Goal: Task Accomplishment & Management: Manage account settings

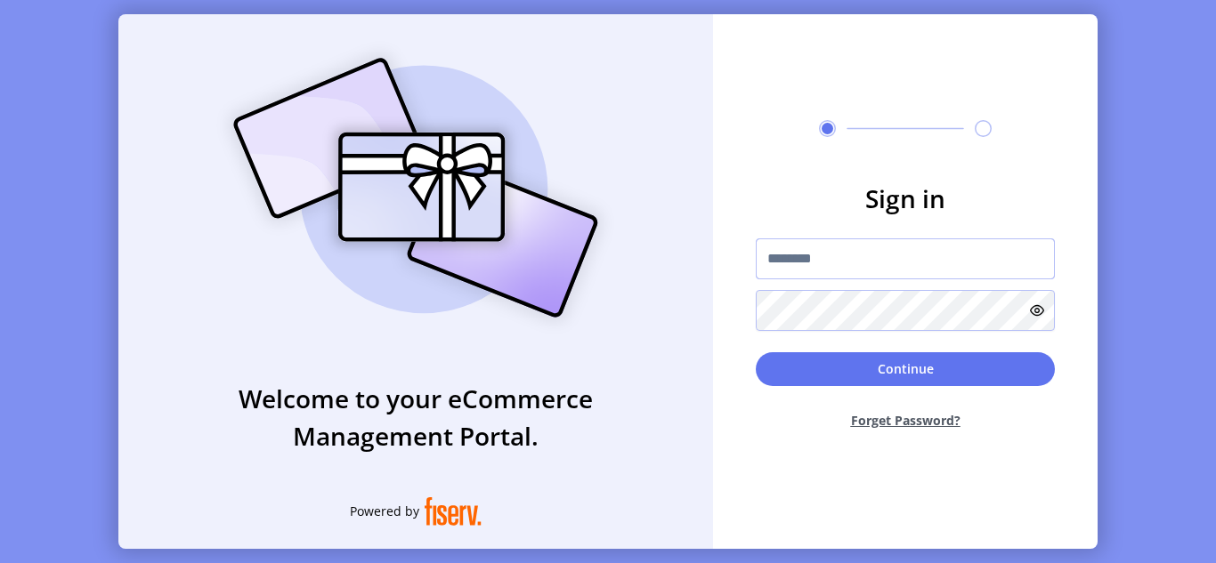
click at [860, 258] on input "text" at bounding box center [904, 258] width 299 height 41
paste input "**********"
type input "**********"
click at [753, 316] on form "**********" at bounding box center [905, 312] width 384 height 264
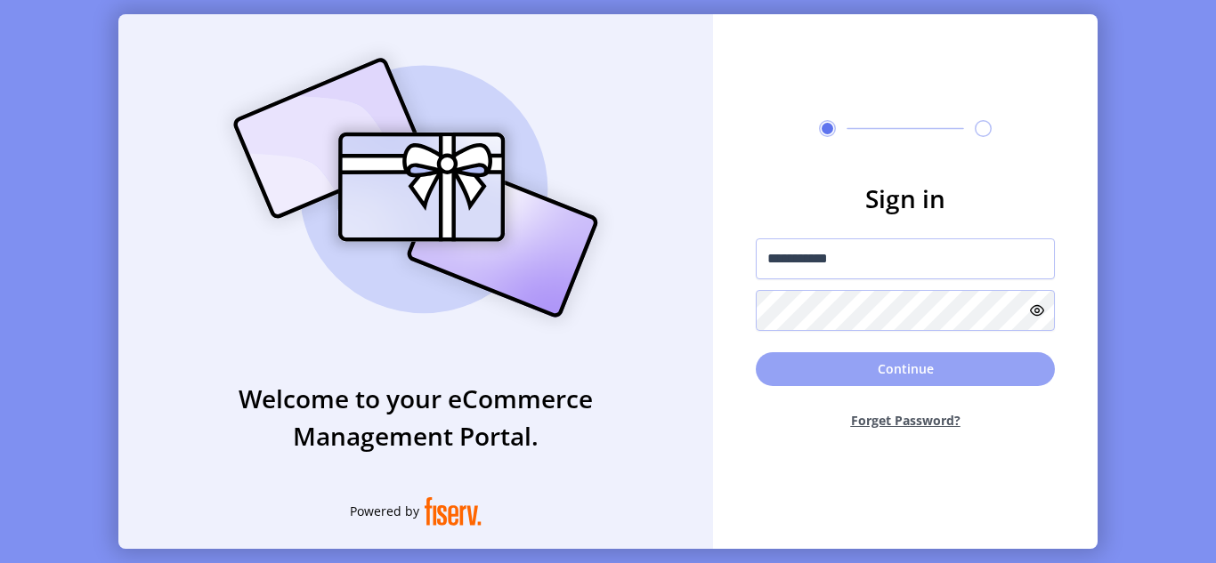
click at [838, 364] on button "Continue" at bounding box center [904, 369] width 299 height 34
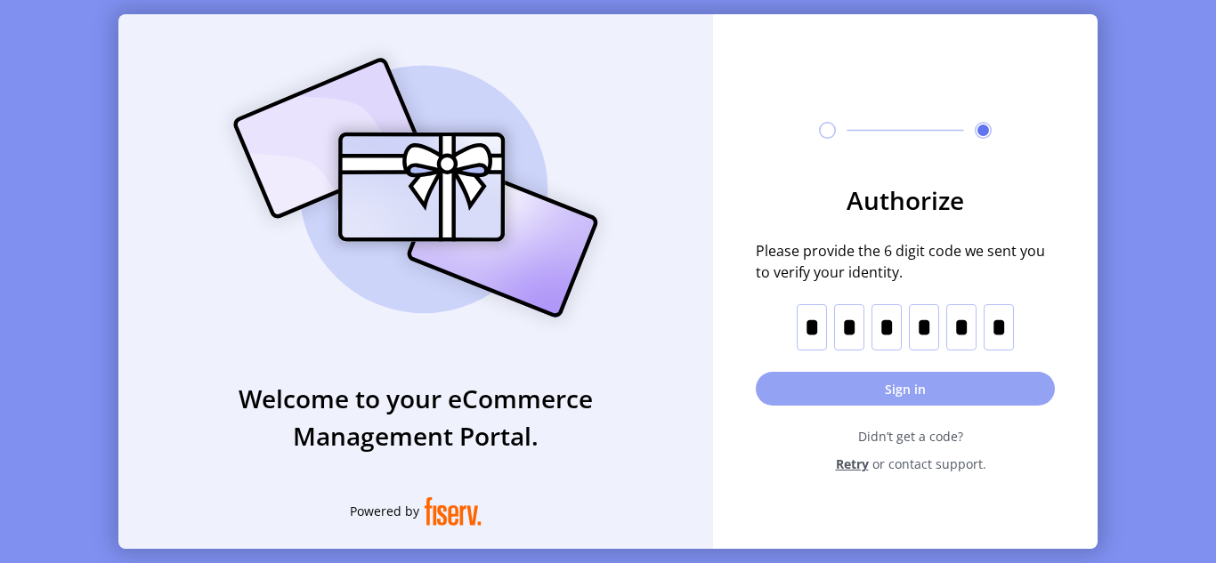
click at [890, 385] on button "Sign in" at bounding box center [904, 389] width 299 height 34
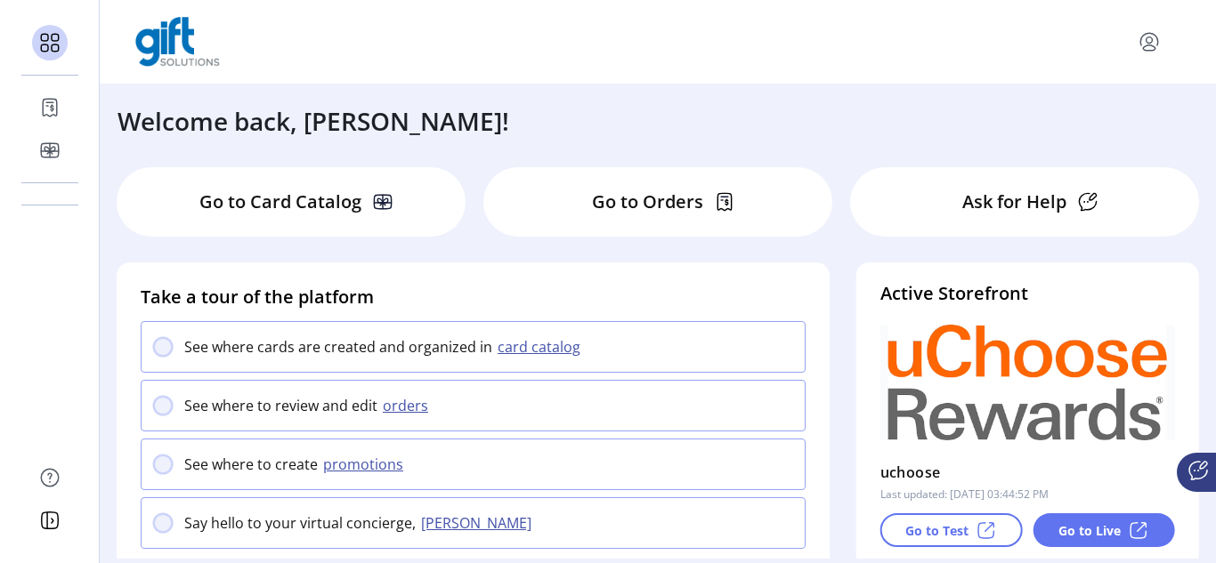
click at [119, 246] on div "Go to Card Catalog Go to Orders Ask for Help" at bounding box center [658, 214] width 1082 height 95
click at [307, 196] on p "Go to Card Catalog" at bounding box center [280, 202] width 162 height 27
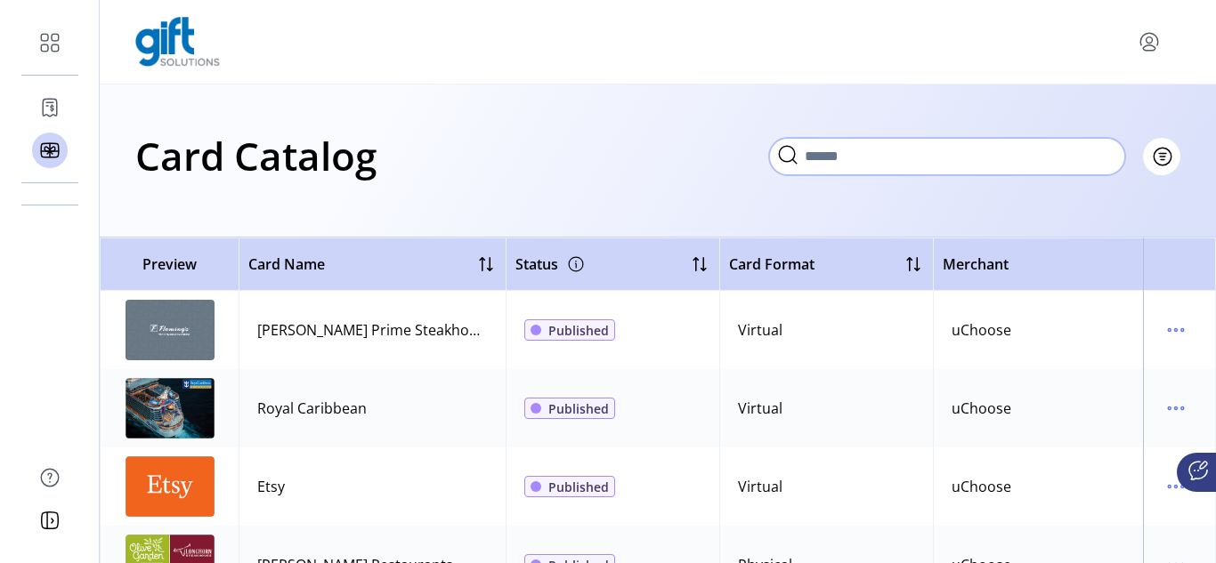
click at [847, 163] on input "Search" at bounding box center [947, 156] width 356 height 37
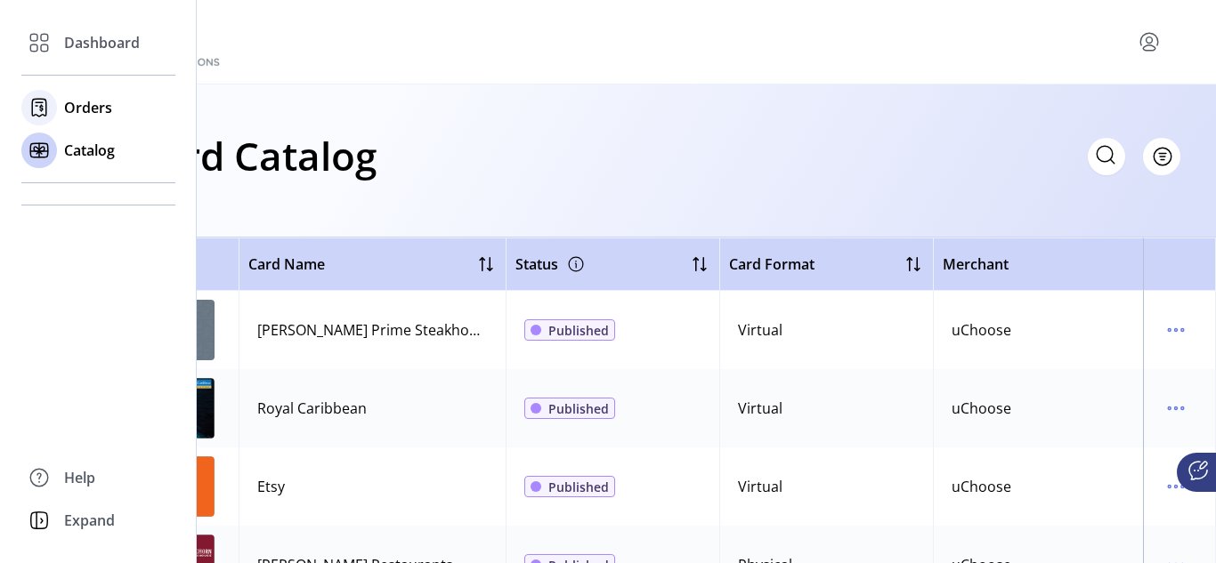
click at [70, 103] on span "Orders" at bounding box center [88, 107] width 48 height 21
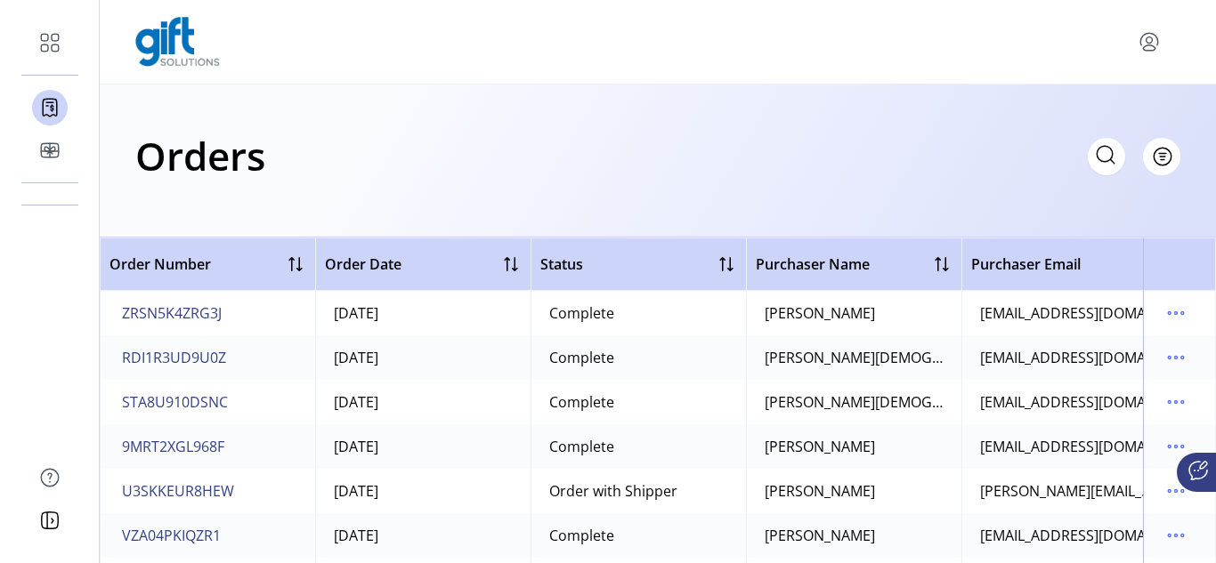
scroll to position [2848, 0]
click at [1099, 158] on icon at bounding box center [1105, 155] width 28 height 28
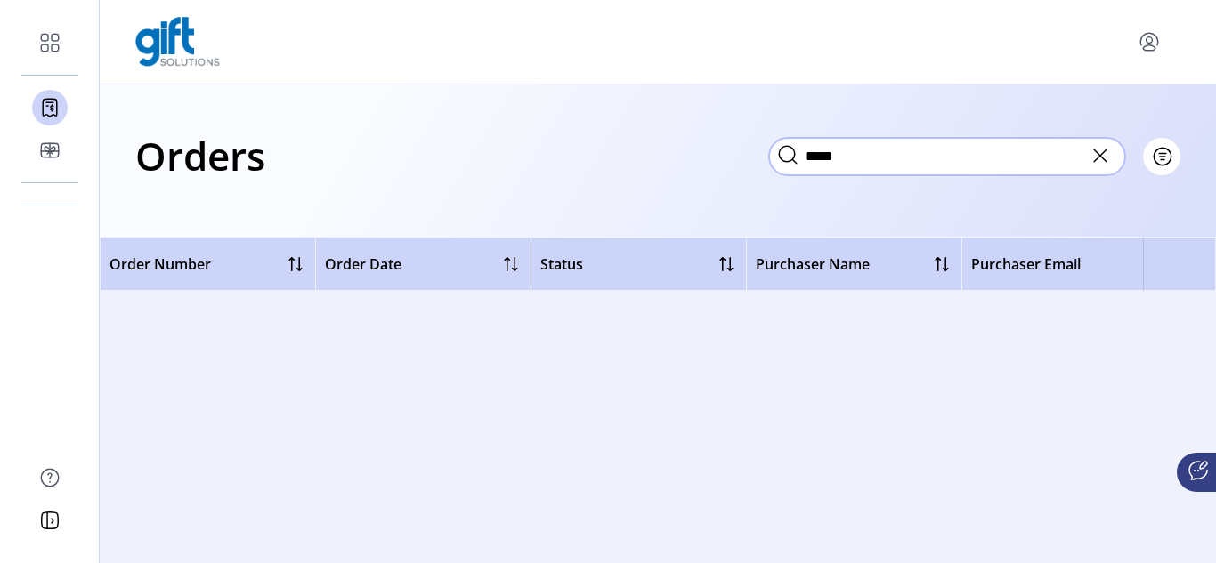
scroll to position [0, 0]
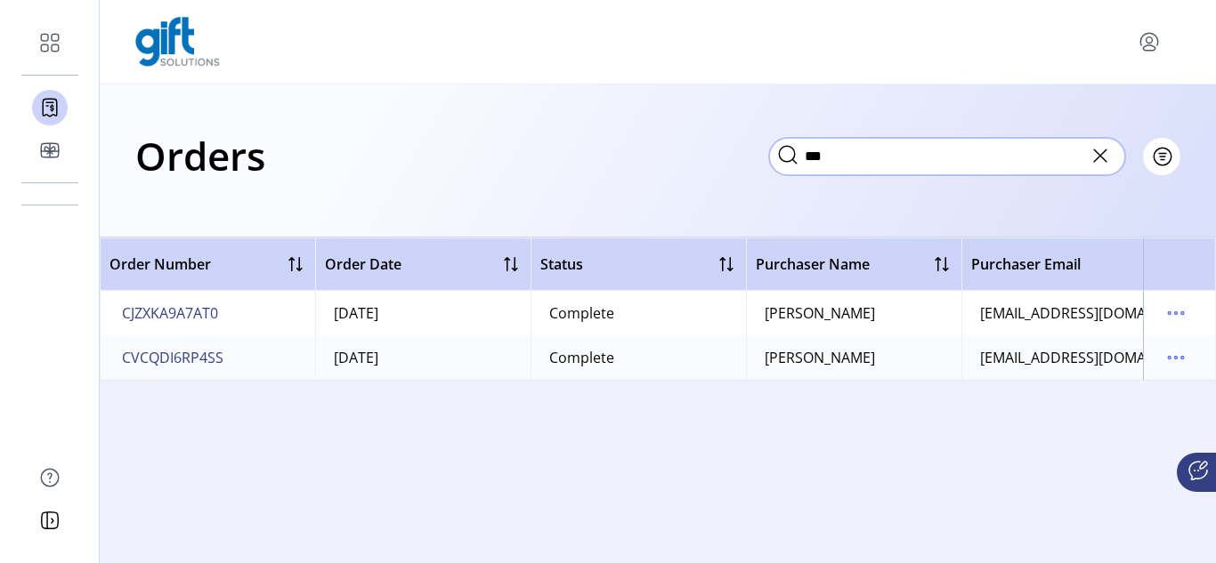
type input "***"
click at [594, 316] on div "Complete" at bounding box center [581, 313] width 65 height 21
click at [875, 320] on div "[PERSON_NAME]" at bounding box center [819, 313] width 110 height 21
click at [1174, 316] on icon "menu" at bounding box center [1175, 313] width 28 height 28
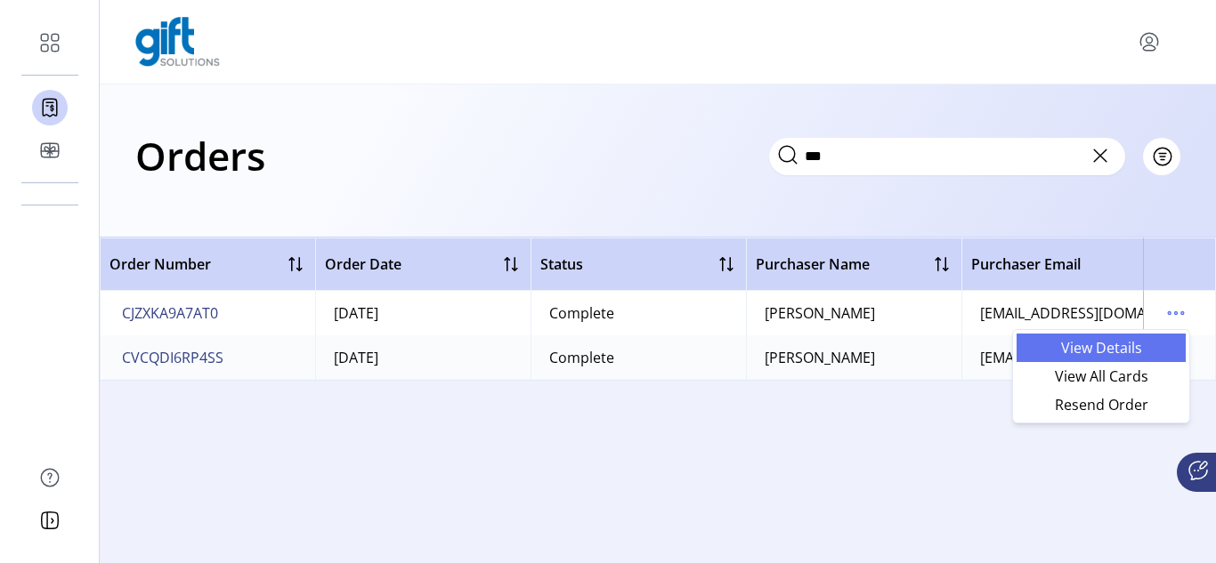
click at [1101, 348] on span "View Details" at bounding box center [1101, 348] width 148 height 14
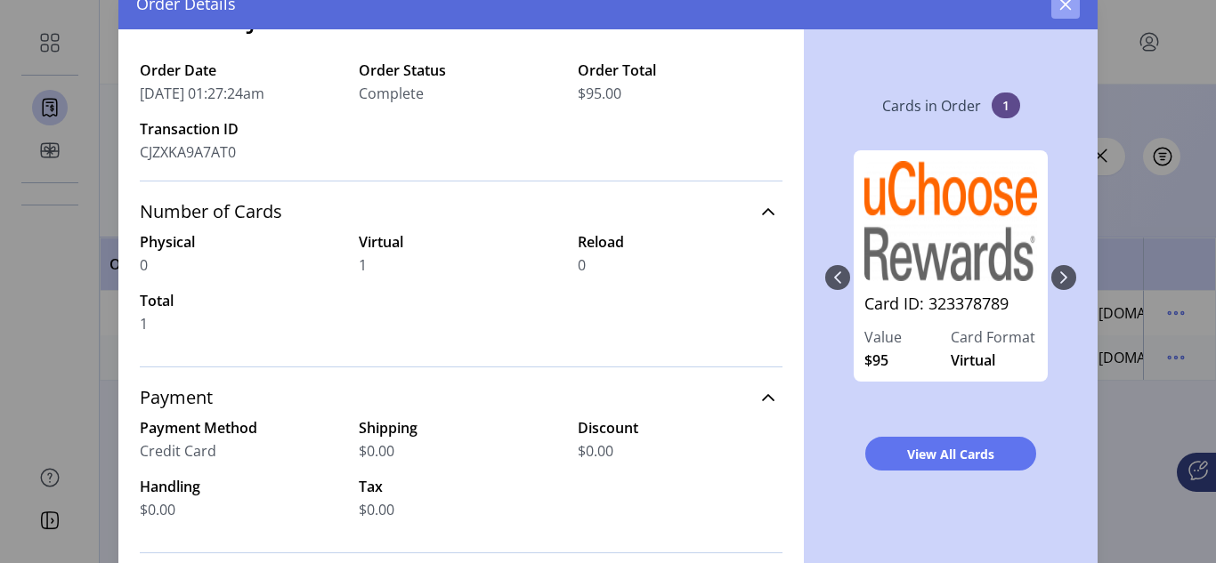
click at [1064, 12] on button "button" at bounding box center [1065, 4] width 28 height 28
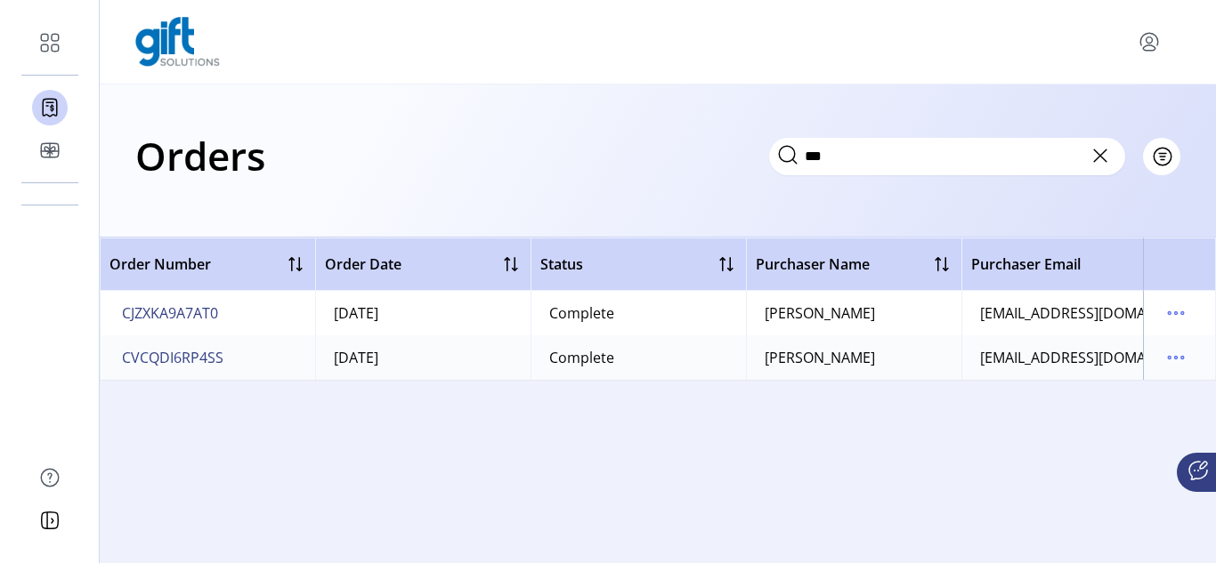
click at [1102, 314] on div "[EMAIL_ADDRESS][DOMAIN_NAME]" at bounding box center [1069, 313] width 179 height 21
drag, startPoint x: 1113, startPoint y: 313, endPoint x: 1175, endPoint y: 313, distance: 62.3
click at [1175, 313] on tr "CJZXKA9A7AT0 [DATE] Complete [PERSON_NAME] ALAN [EMAIL_ADDRESS][DOMAIN_NAME] Vi…" at bounding box center [890, 313] width 1580 height 44
click at [1110, 334] on td "[EMAIL_ADDRESS][DOMAIN_NAME]" at bounding box center [1068, 313] width 215 height 44
click at [187, 313] on span "CJZXKA9A7AT0" at bounding box center [170, 313] width 96 height 21
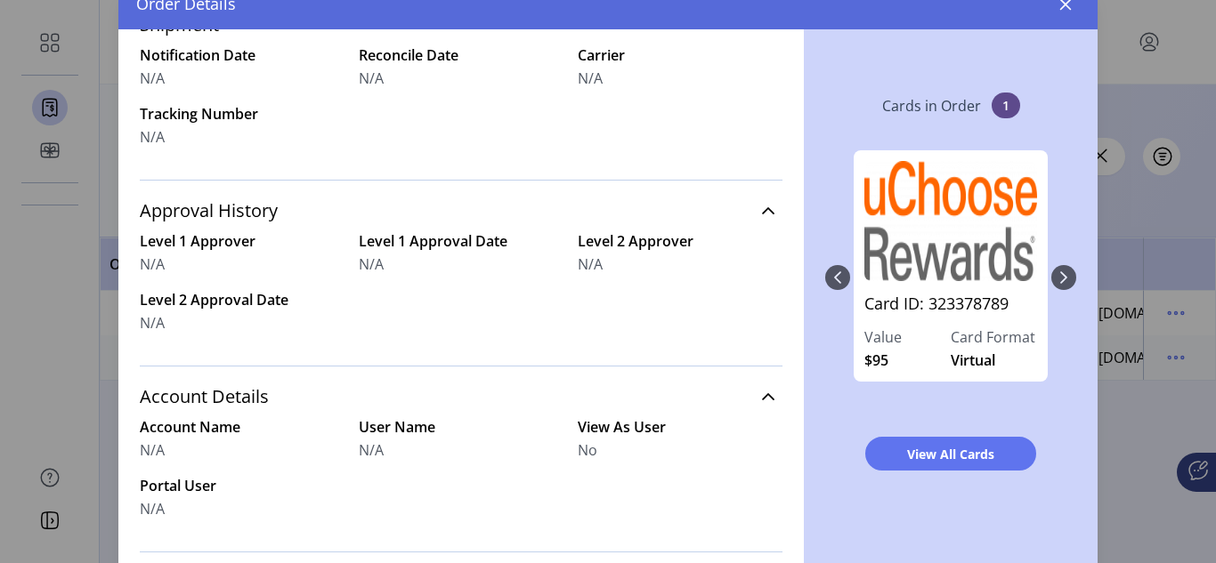
scroll to position [648, 0]
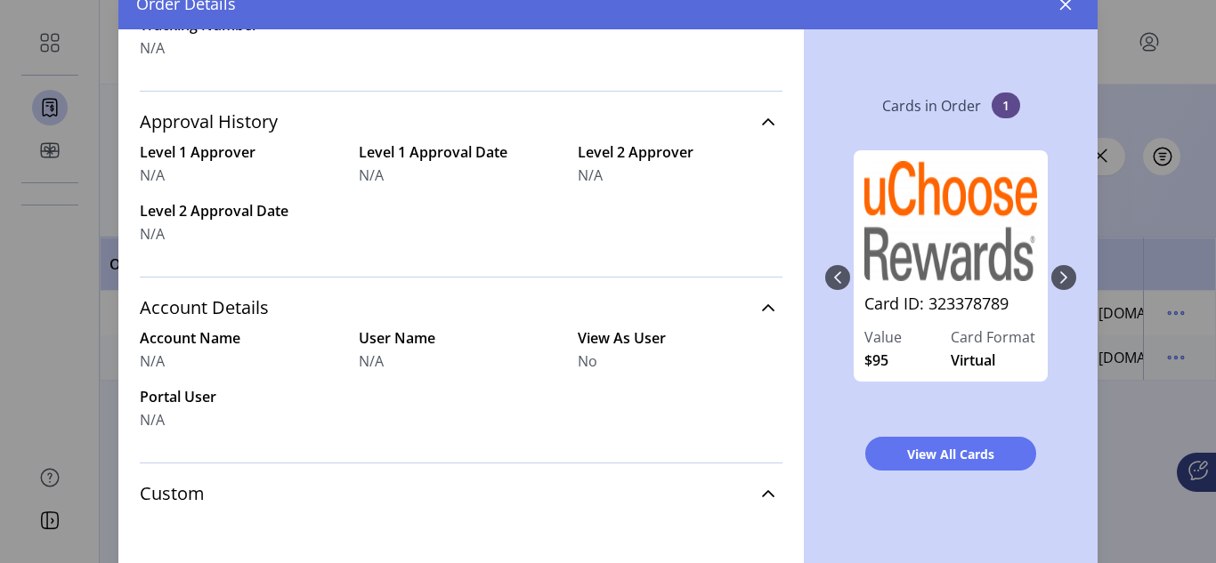
click at [1055, 279] on div "Card ID: 323378789 Value $95 Card Format Virtual" at bounding box center [950, 278] width 251 height 290
click at [827, 282] on div "Card ID: 323378789 Value $95 Card Format Virtual" at bounding box center [950, 278] width 251 height 290
click at [1067, 4] on icon "button" at bounding box center [1065, 4] width 14 height 14
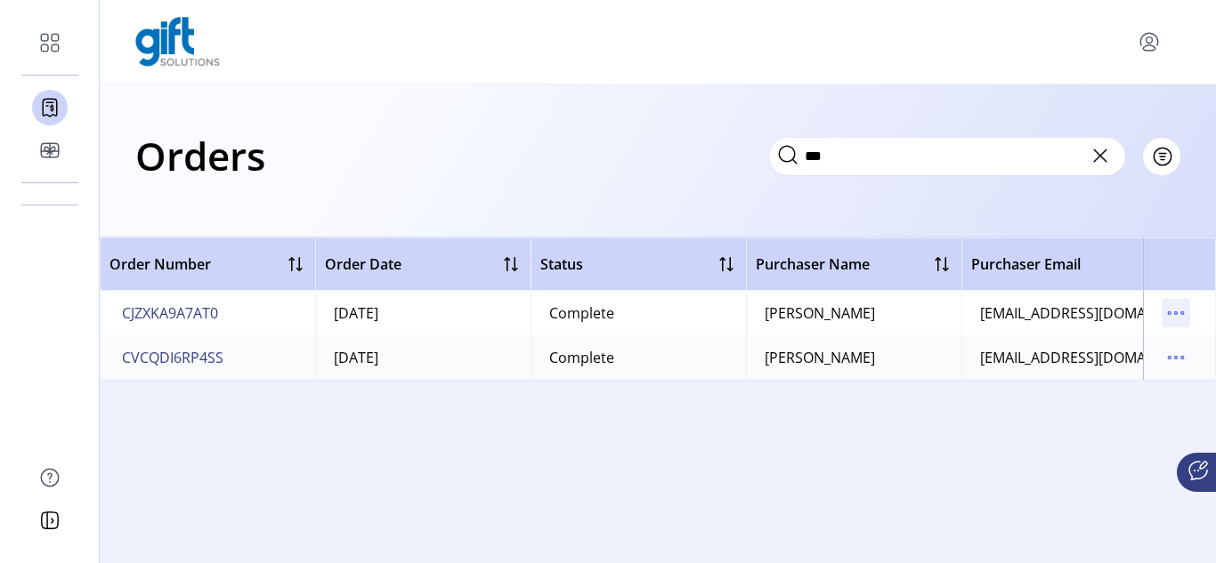
click at [1175, 313] on icon "menu" at bounding box center [1176, 313] width 3 height 3
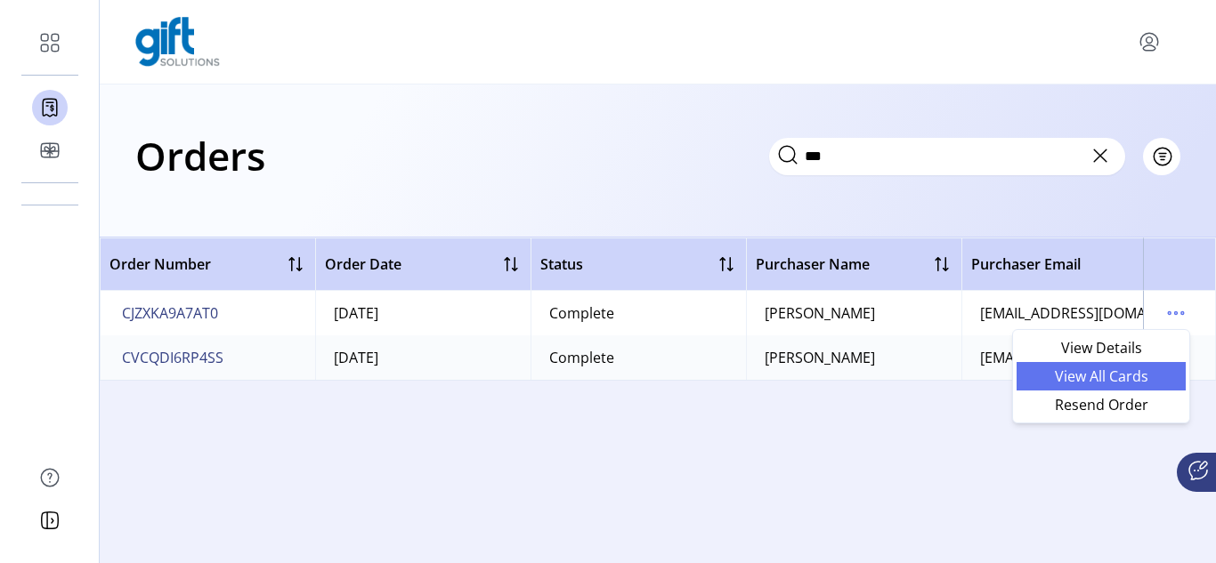
click at [1113, 376] on span "View All Cards" at bounding box center [1101, 376] width 148 height 14
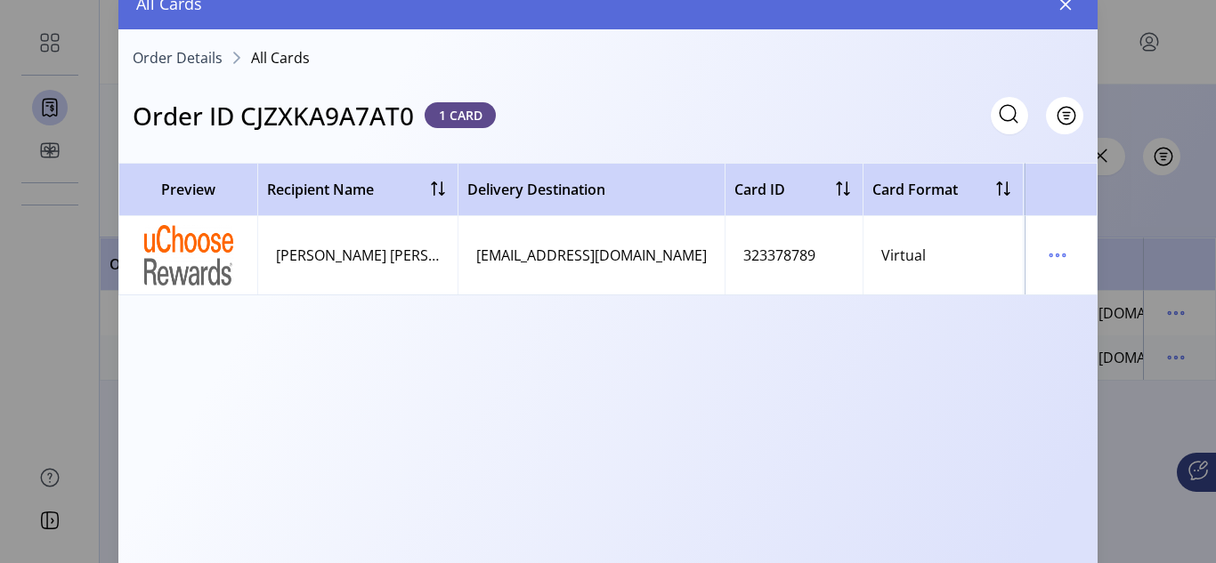
click at [653, 256] on div "[EMAIL_ADDRESS][DOMAIN_NAME]" at bounding box center [591, 255] width 230 height 21
click at [668, 251] on div "[EMAIL_ADDRESS][DOMAIN_NAME]" at bounding box center [591, 255] width 230 height 21
click at [678, 253] on div "[EMAIL_ADDRESS][DOMAIN_NAME]" at bounding box center [591, 255] width 230 height 21
click at [609, 297] on div "Preview Recipient Name Delivery Destination Card ID Card Format Delivery Status…" at bounding box center [607, 364] width 979 height 402
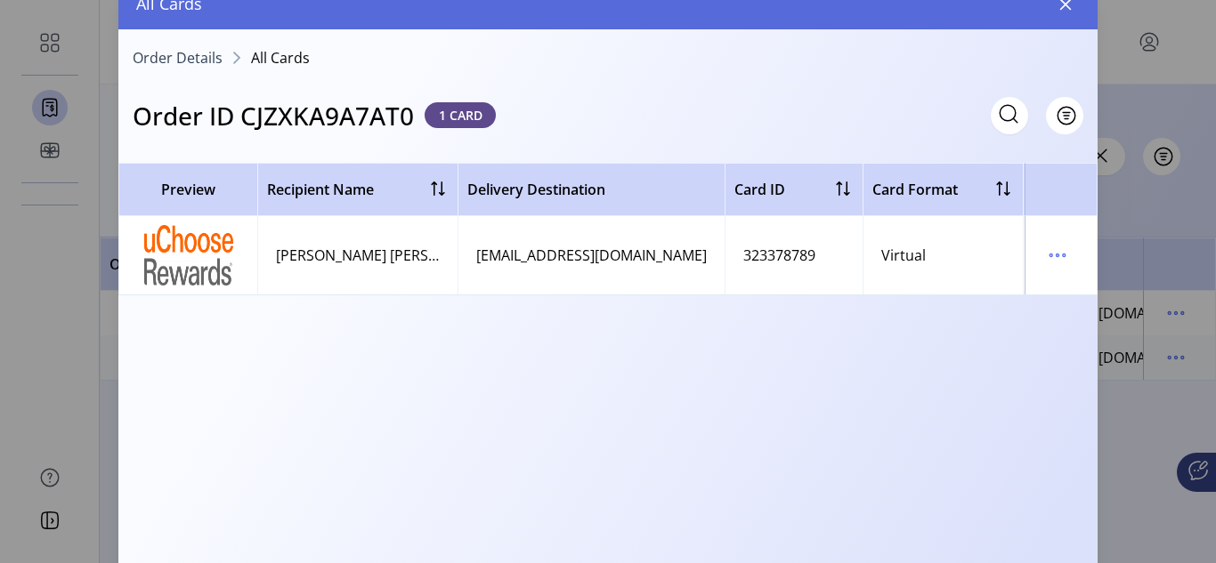
click at [912, 258] on div "Virtual" at bounding box center [903, 255] width 44 height 21
click at [1068, 9] on icon "button" at bounding box center [1065, 4] width 14 height 14
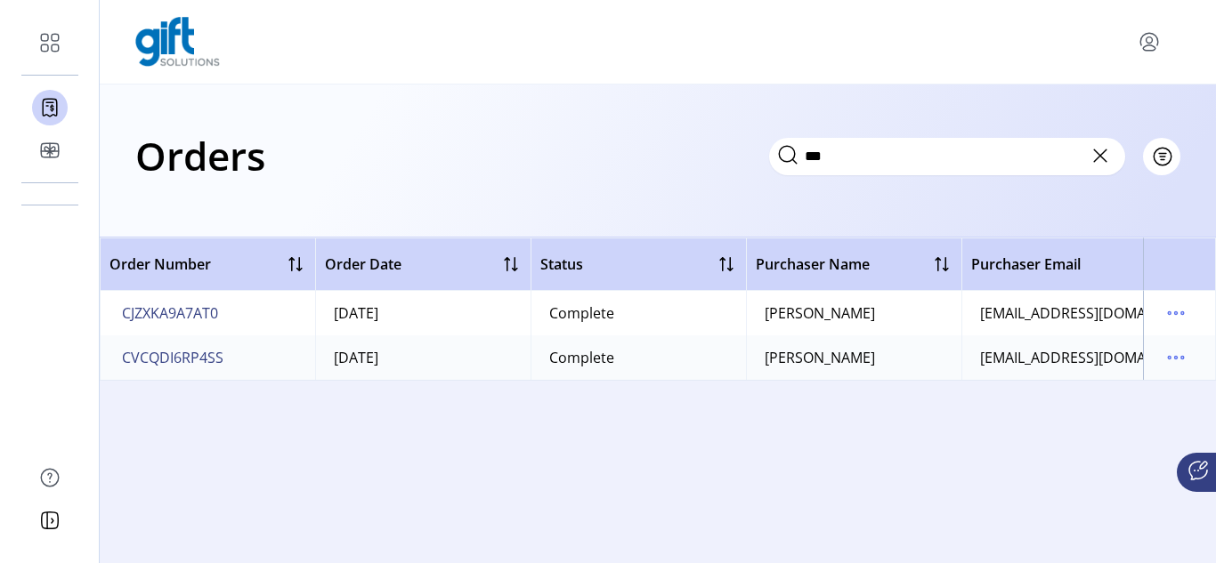
click at [1100, 158] on icon at bounding box center [1100, 155] width 28 height 28
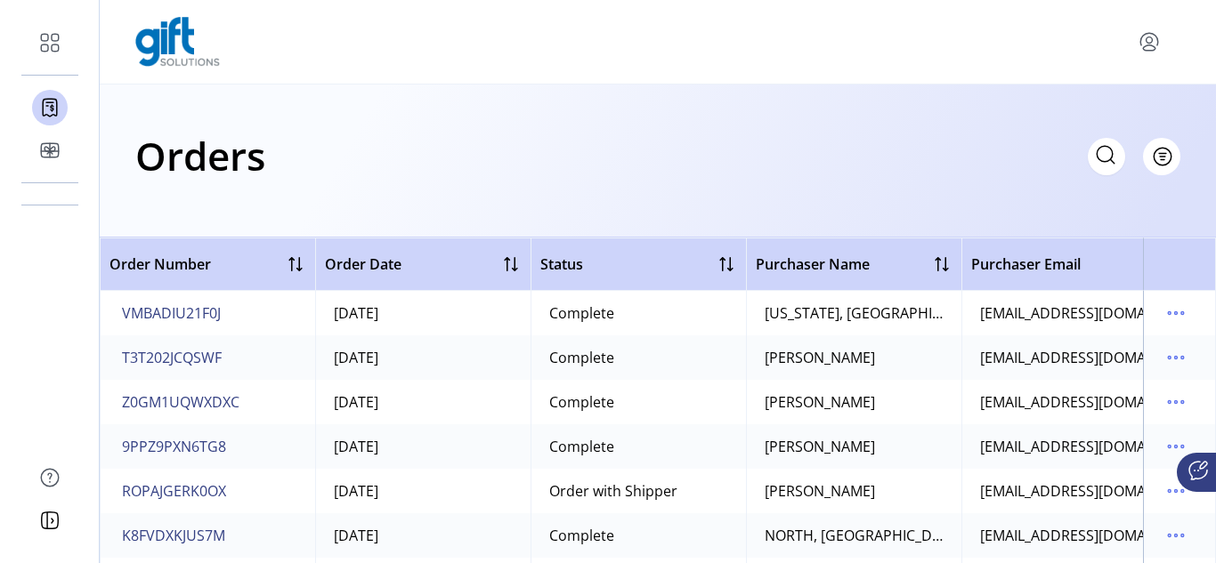
scroll to position [445, 0]
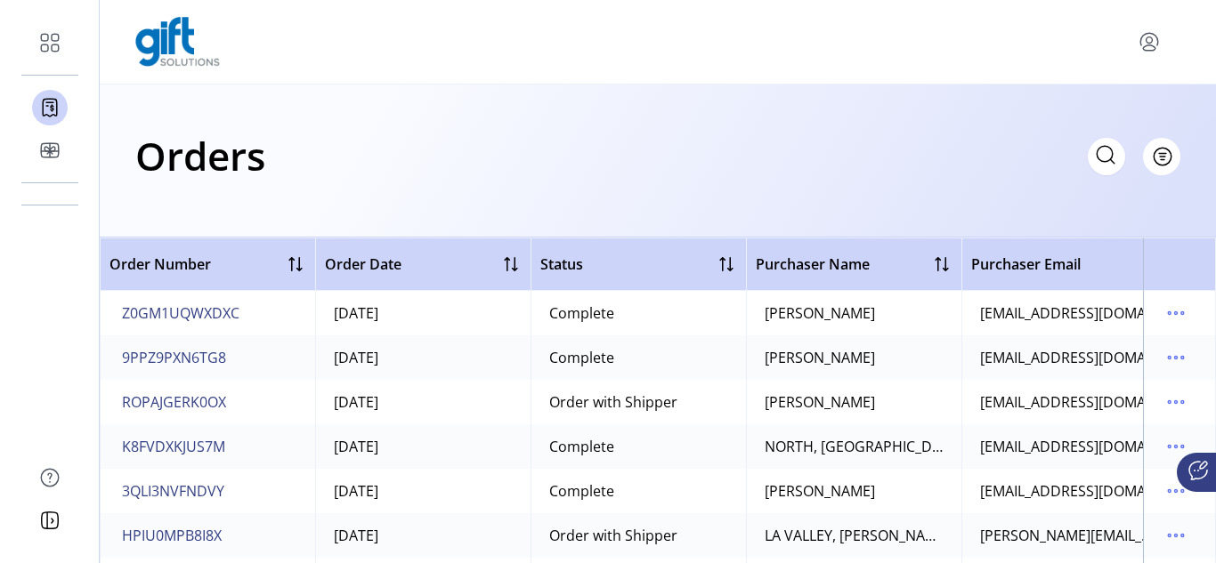
click at [602, 401] on div "Order with Shipper" at bounding box center [613, 402] width 128 height 21
click at [168, 401] on span "ROPAJGERK0OX" at bounding box center [174, 402] width 104 height 21
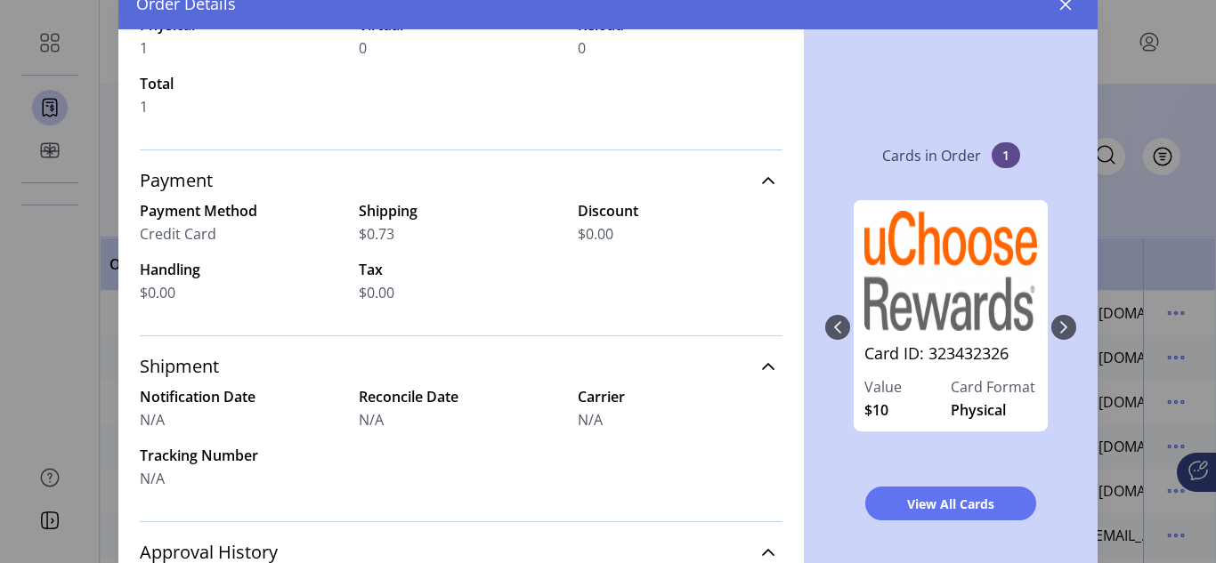
scroll to position [178, 0]
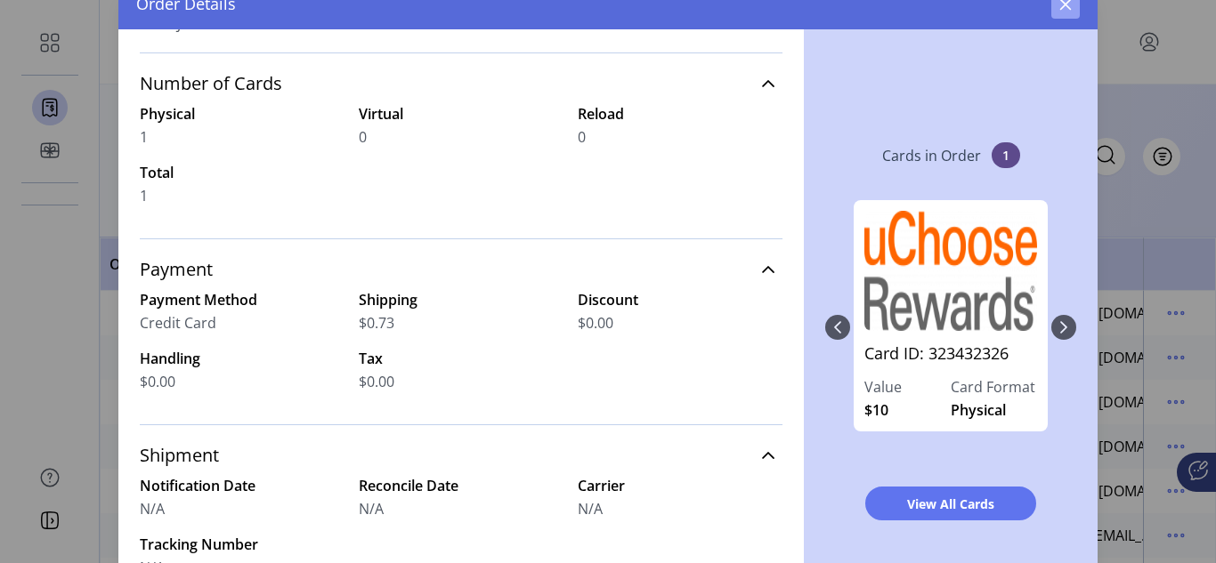
click at [1070, 6] on icon "button" at bounding box center [1065, 4] width 14 height 14
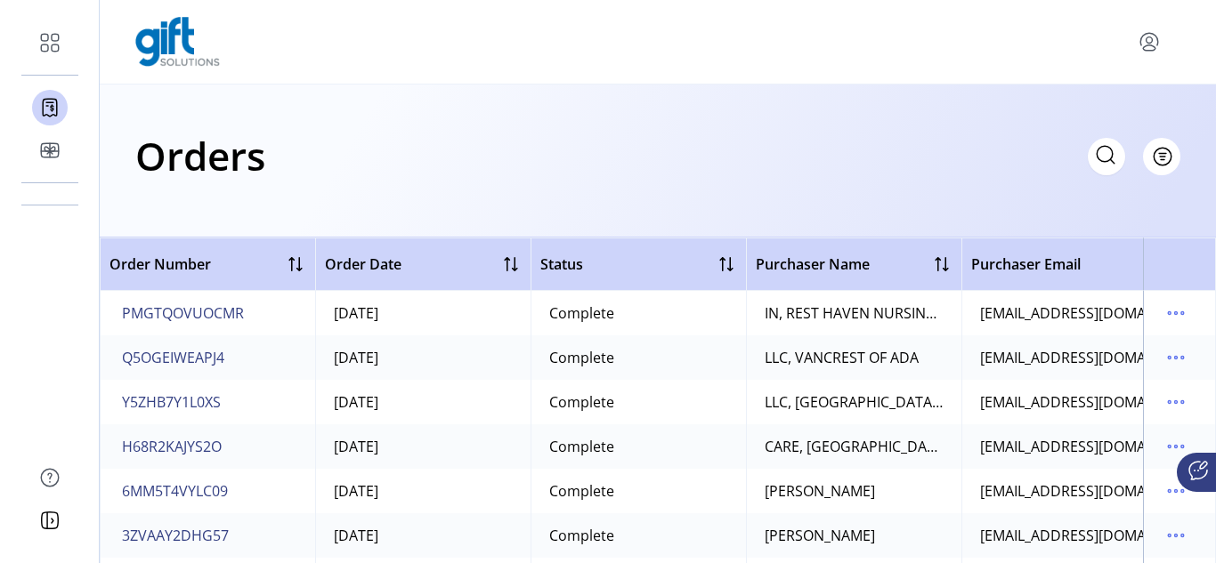
scroll to position [2136, 0]
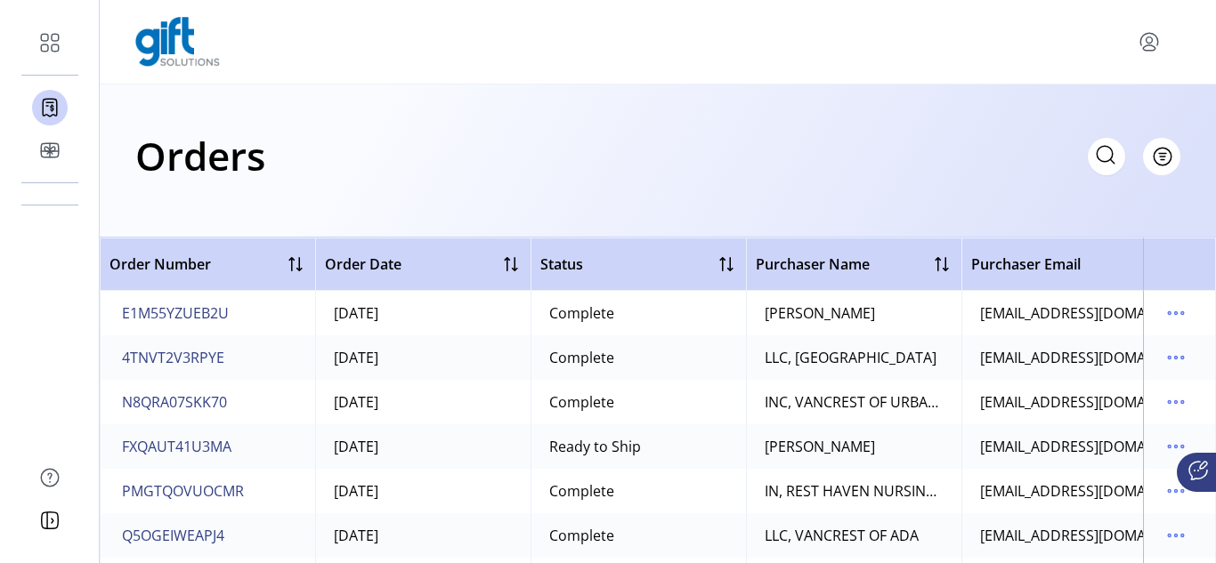
click at [592, 448] on div "Ready to Ship" at bounding box center [595, 446] width 92 height 21
click at [181, 447] on span "FXQAUT41U3MA" at bounding box center [176, 446] width 109 height 21
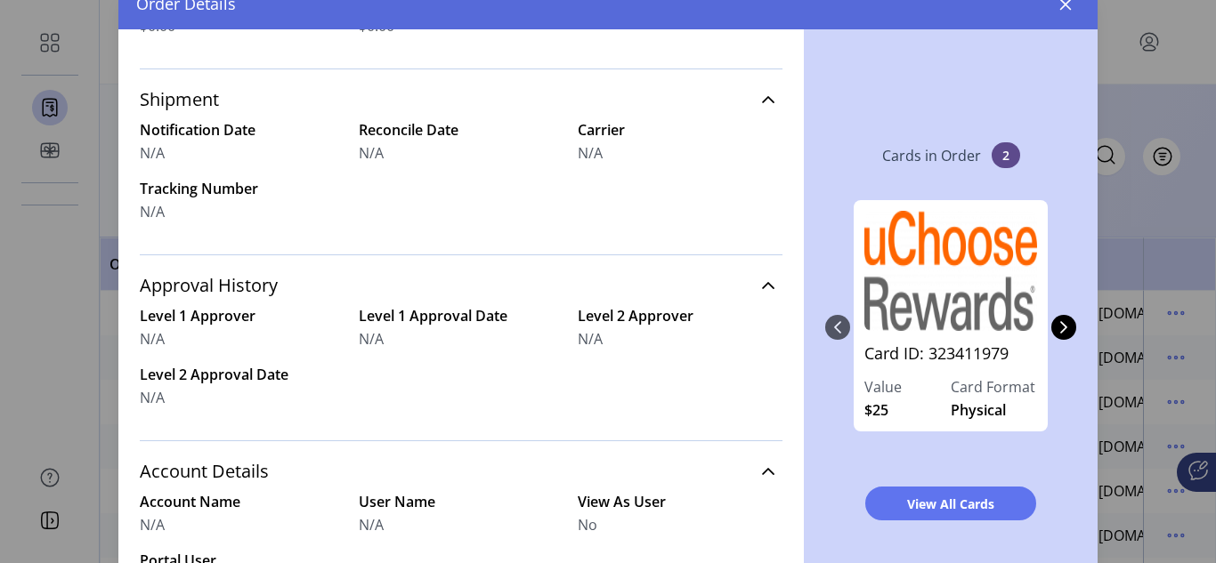
scroll to position [648, 0]
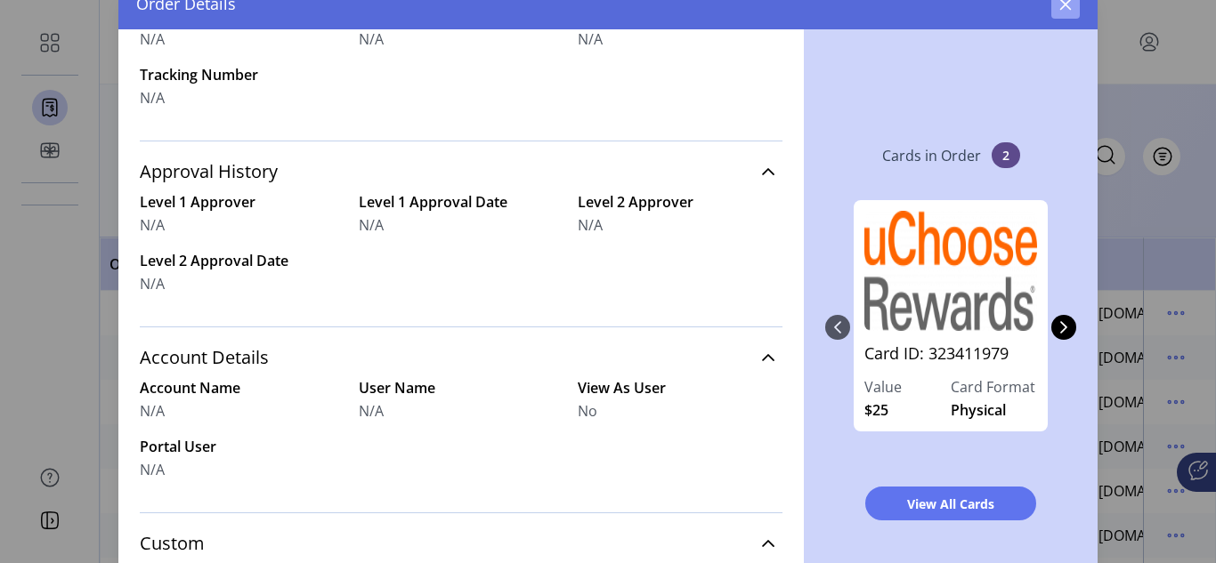
click at [1061, 5] on icon "button" at bounding box center [1065, 4] width 14 height 14
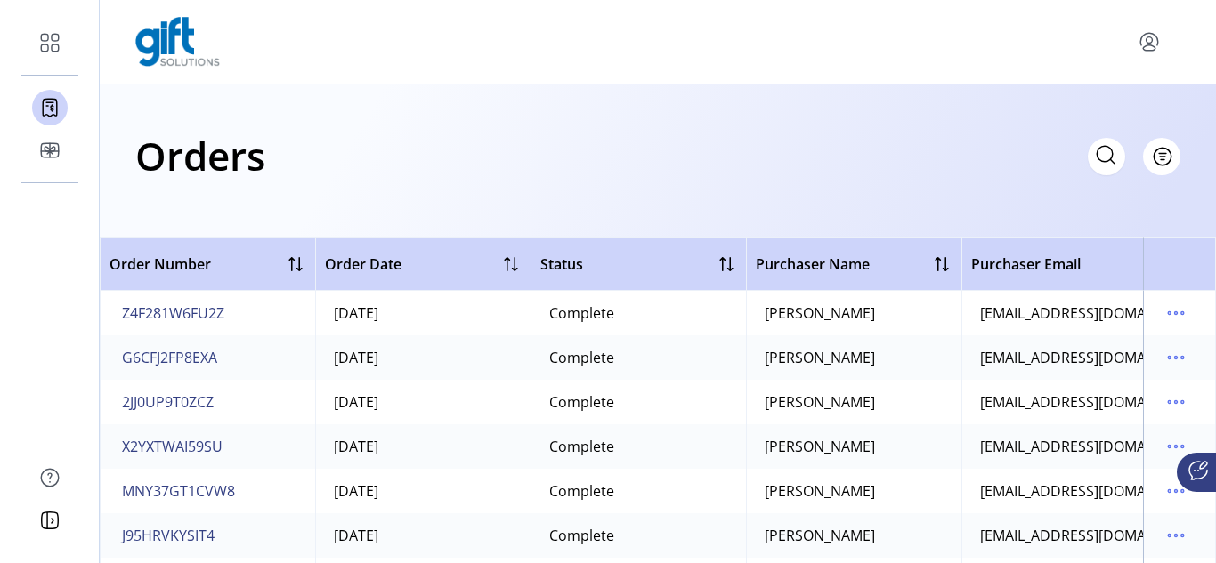
scroll to position [5339, 0]
click at [572, 354] on div "Queued" at bounding box center [575, 357] width 53 height 21
click at [188, 350] on span "FOE60MSB7652" at bounding box center [173, 357] width 103 height 21
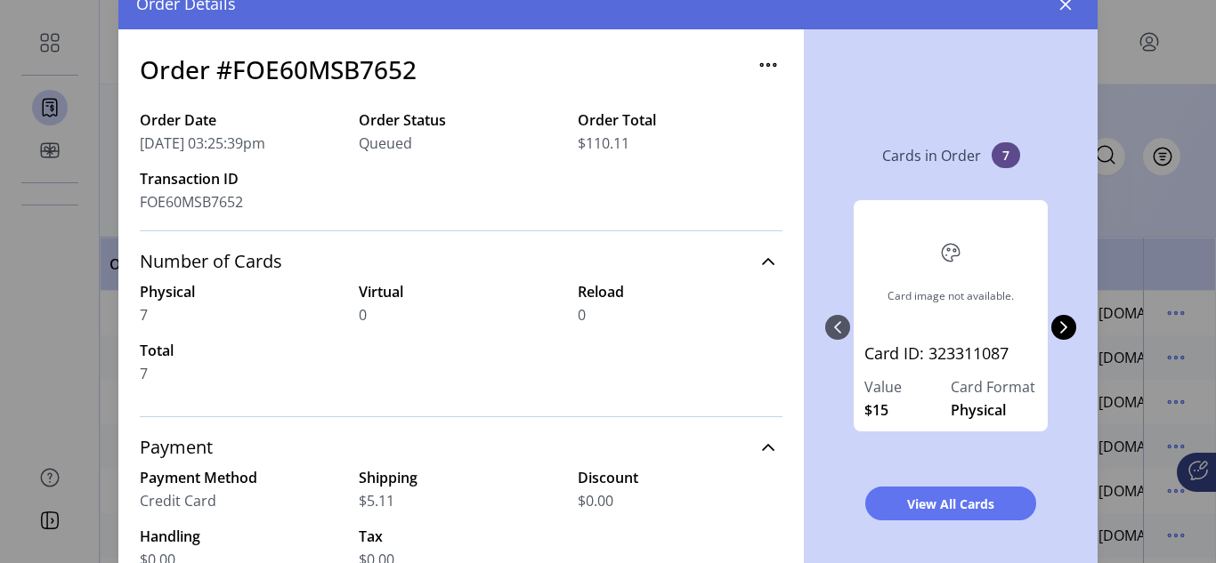
drag, startPoint x: 408, startPoint y: 145, endPoint x: 357, endPoint y: 150, distance: 51.9
click at [359, 150] on div "Queued" at bounding box center [461, 143] width 205 height 21
copy span "Queued"
click at [1064, 5] on icon "button" at bounding box center [1066, 4] width 12 height 12
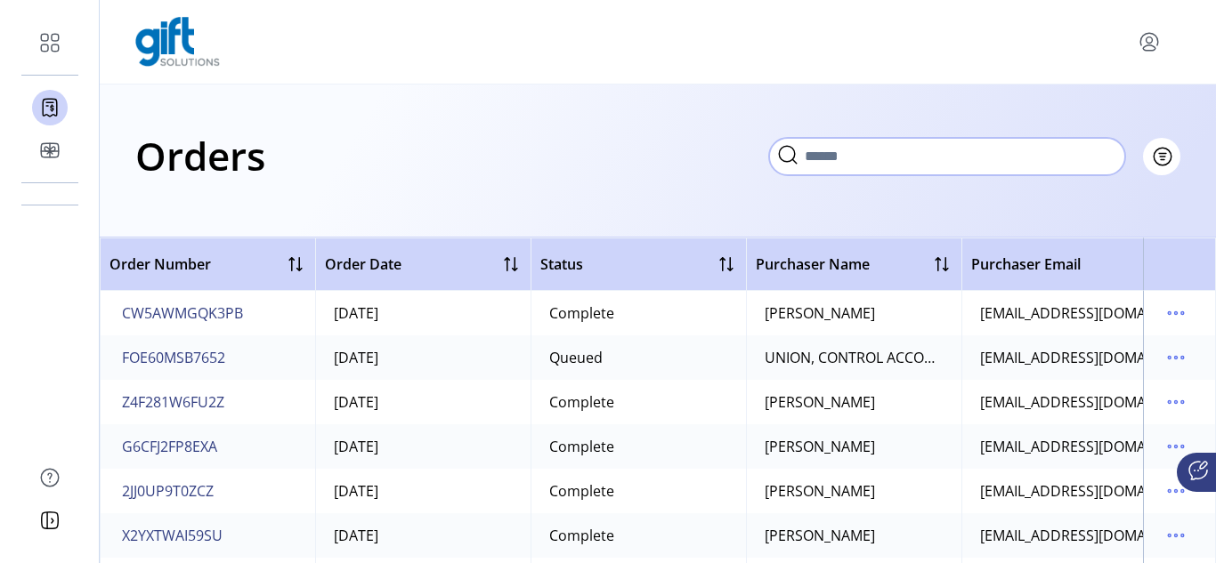
click at [1108, 161] on input "text" at bounding box center [947, 156] width 356 height 37
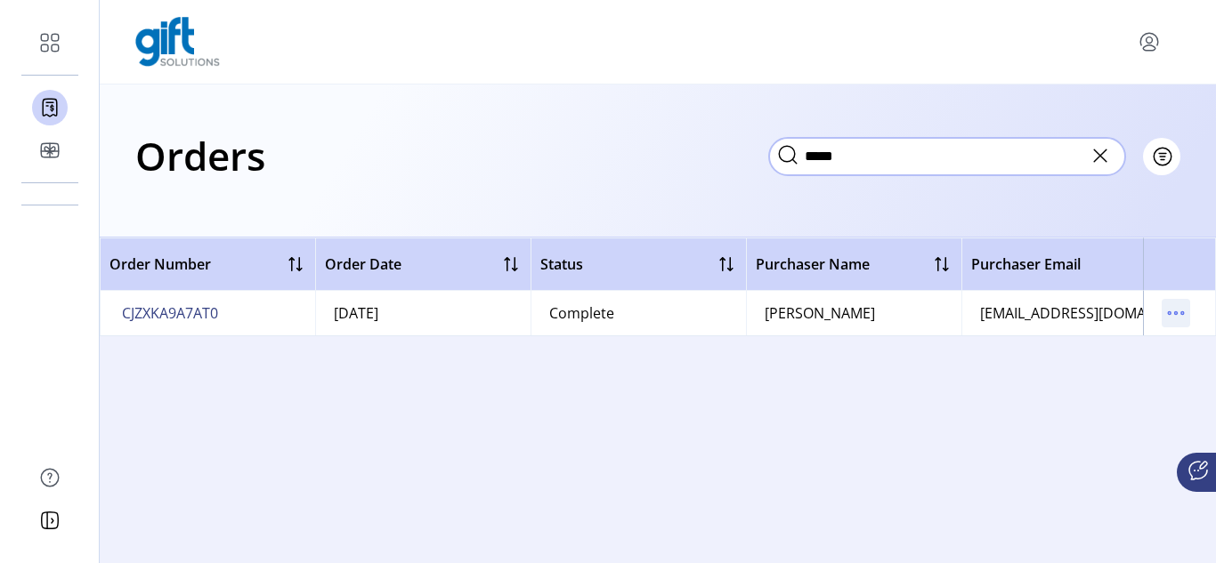
type input "*****"
click at [1168, 312] on icon "menu" at bounding box center [1168, 313] width 3 height 3
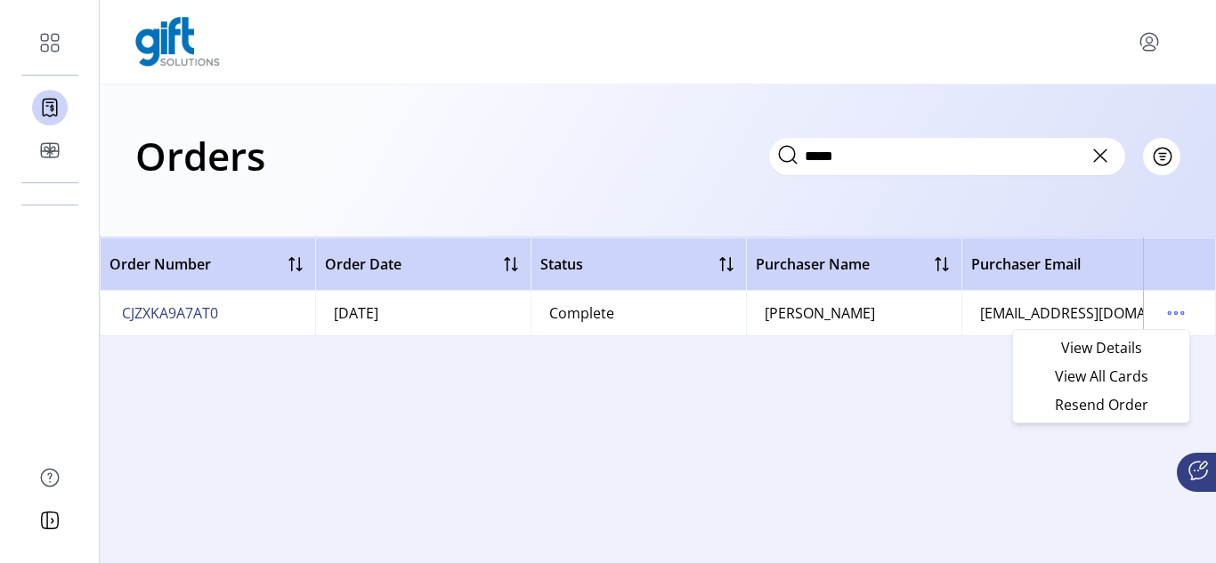
click at [261, 380] on div "Order Number Order Date Status Purchaser Name Purchaser Email Card Format Merch…" at bounding box center [658, 401] width 1116 height 326
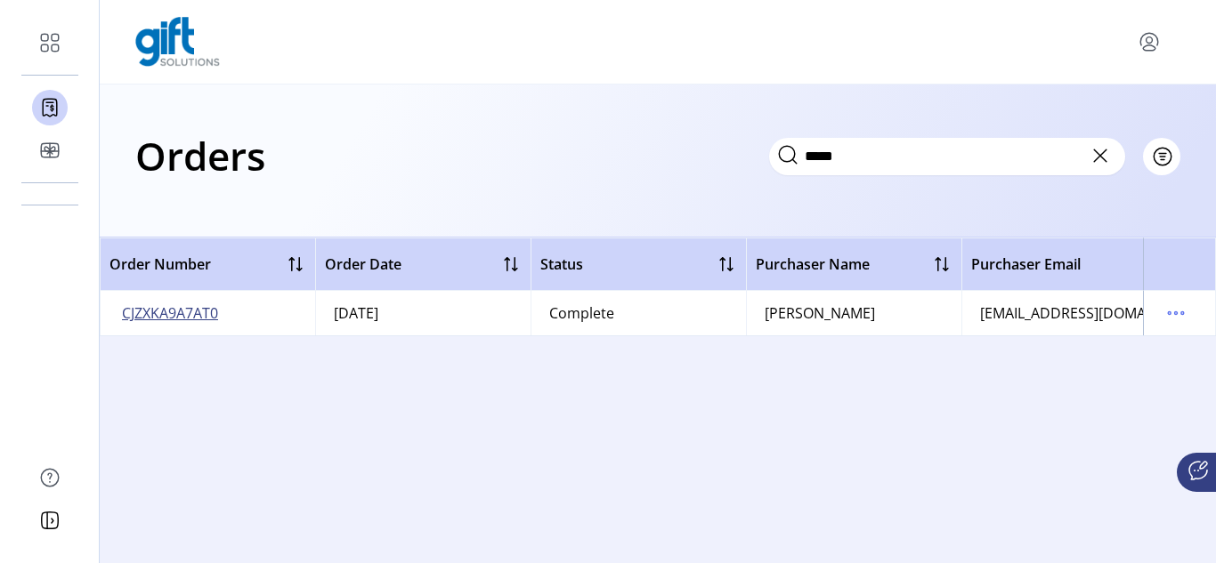
drag, startPoint x: 224, startPoint y: 316, endPoint x: 154, endPoint y: 316, distance: 70.3
click at [154, 316] on td "CJZXKA9A7AT0" at bounding box center [207, 313] width 215 height 44
drag, startPoint x: 183, startPoint y: 314, endPoint x: 222, endPoint y: 313, distance: 39.2
click at [227, 319] on td "CJZXKA9A7AT0" at bounding box center [207, 313] width 215 height 44
drag, startPoint x: 227, startPoint y: 311, endPoint x: 117, endPoint y: 311, distance: 110.3
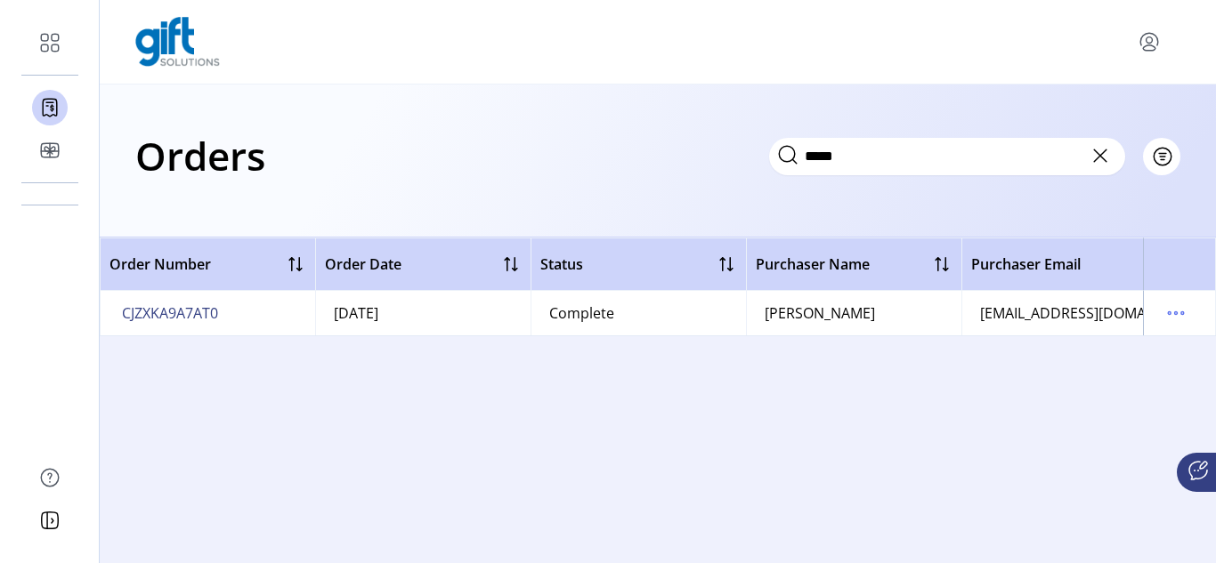
click at [117, 311] on td "CJZXKA9A7AT0" at bounding box center [207, 313] width 215 height 44
drag, startPoint x: 117, startPoint y: 310, endPoint x: 232, endPoint y: 312, distance: 115.7
click at [232, 312] on td "CJZXKA9A7AT0" at bounding box center [207, 313] width 215 height 44
click at [193, 312] on span "CJZXKA9A7AT0" at bounding box center [170, 313] width 96 height 21
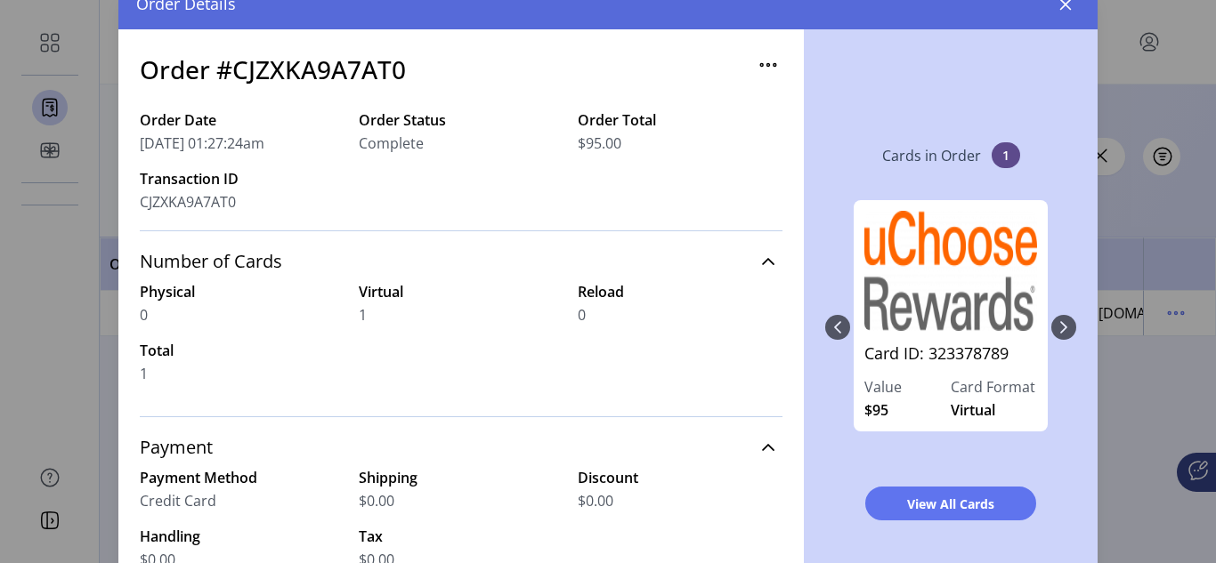
click at [212, 198] on span "CJZXKA9A7AT0" at bounding box center [188, 201] width 96 height 21
click at [212, 204] on span "CJZXKA9A7AT0" at bounding box center [188, 201] width 96 height 21
copy span "CJZXKA9A7AT0"
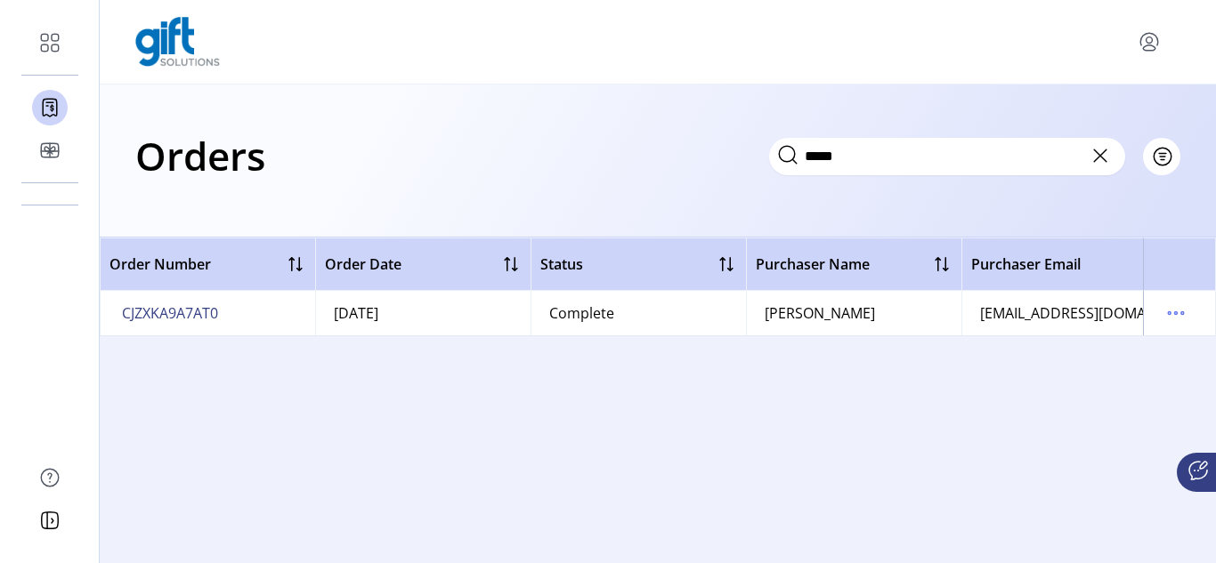
click at [208, 430] on div "Order Number Order Date Status Purchaser Name Purchaser Email Card Format Merch…" at bounding box center [658, 401] width 1116 height 326
click at [1181, 310] on icon "menu" at bounding box center [1175, 313] width 28 height 28
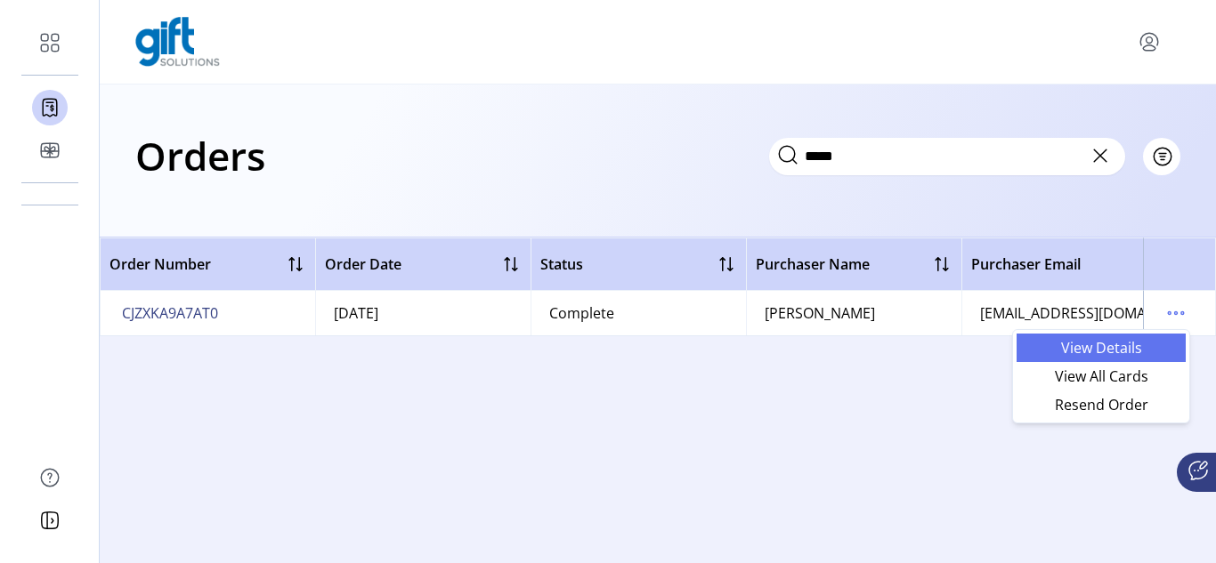
click at [1121, 347] on span "View Details" at bounding box center [1101, 348] width 148 height 14
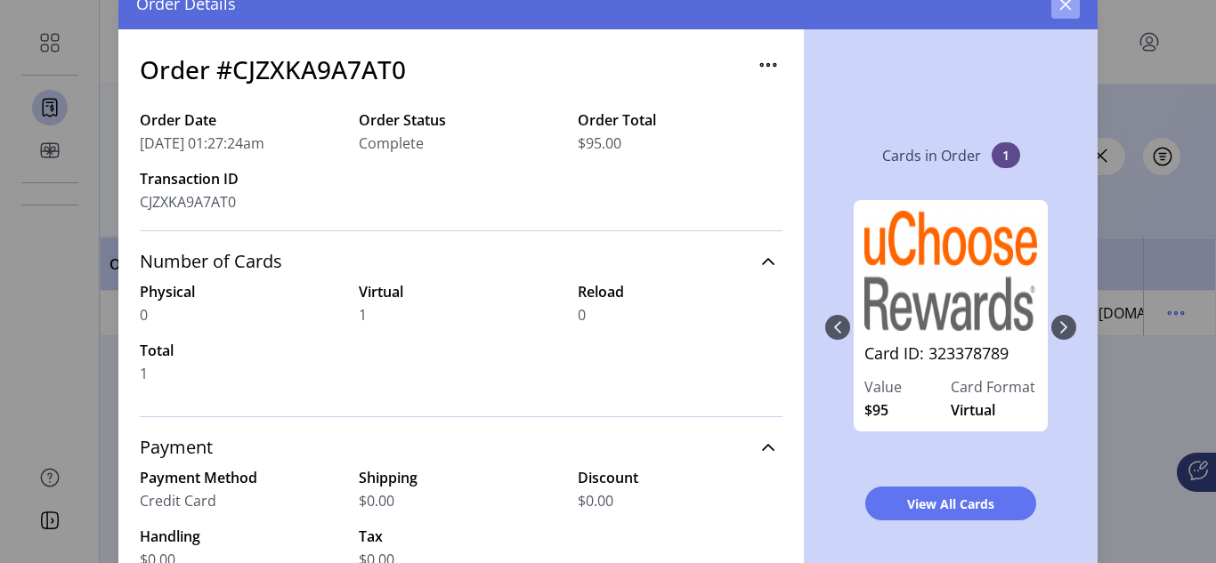
click at [1071, 2] on icon "button" at bounding box center [1065, 4] width 14 height 14
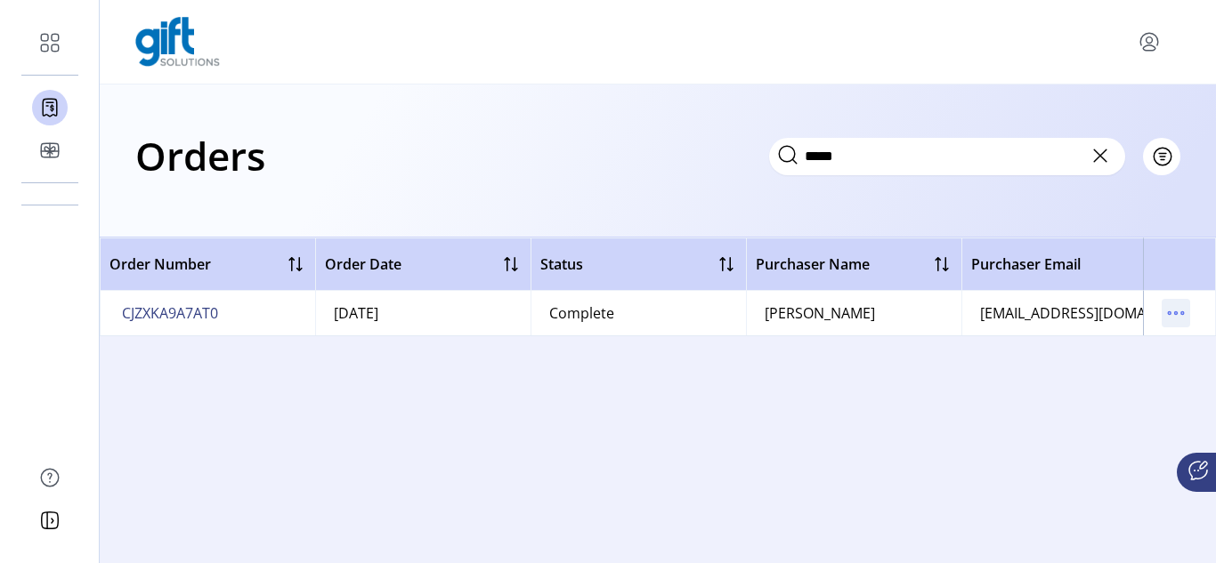
click at [1168, 314] on icon "menu" at bounding box center [1168, 313] width 3 height 3
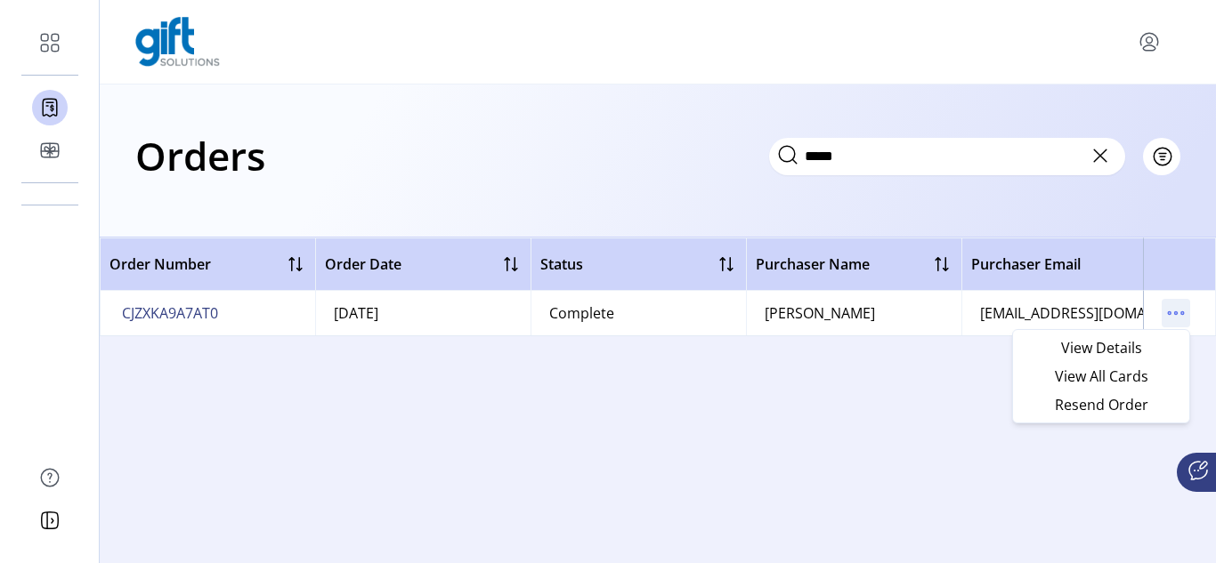
click at [1178, 313] on icon "menu" at bounding box center [1175, 313] width 28 height 28
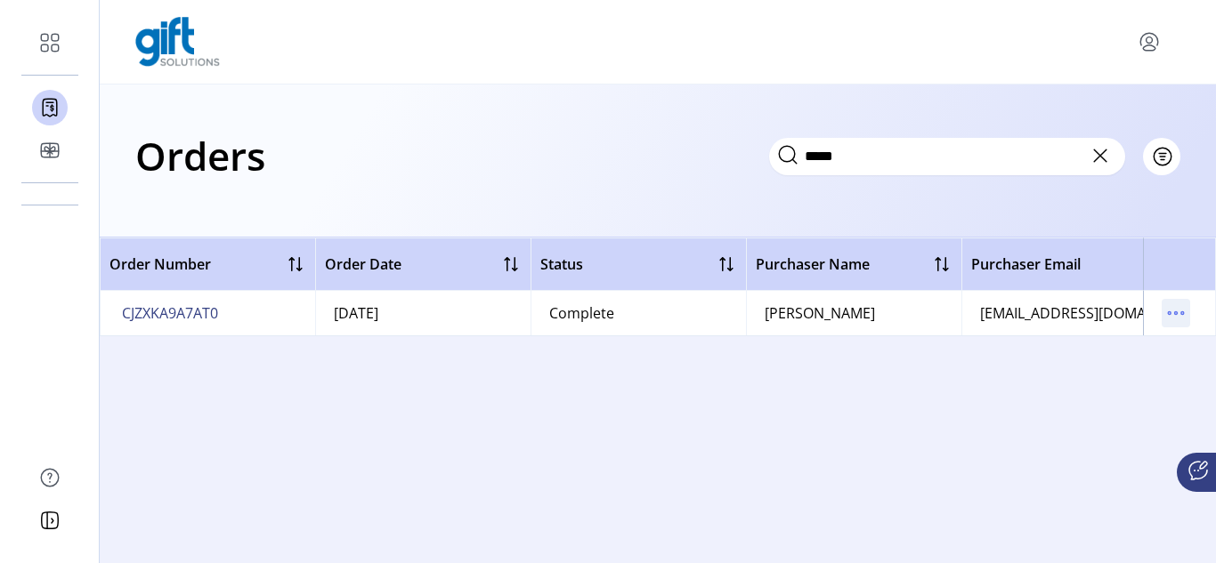
click at [1178, 313] on icon "menu" at bounding box center [1175, 313] width 28 height 28
